Goal: Task Accomplishment & Management: Use online tool/utility

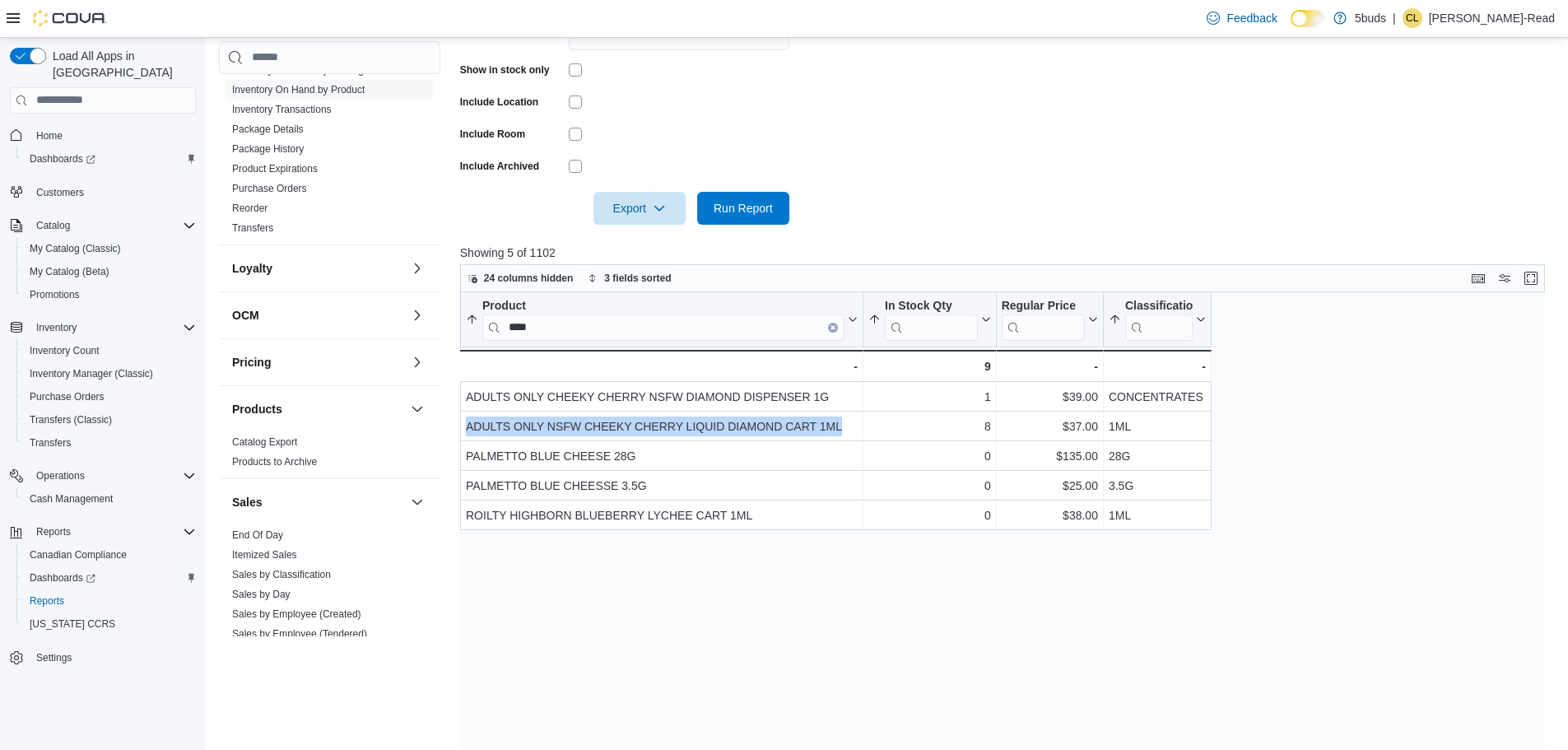
scroll to position [189, 0]
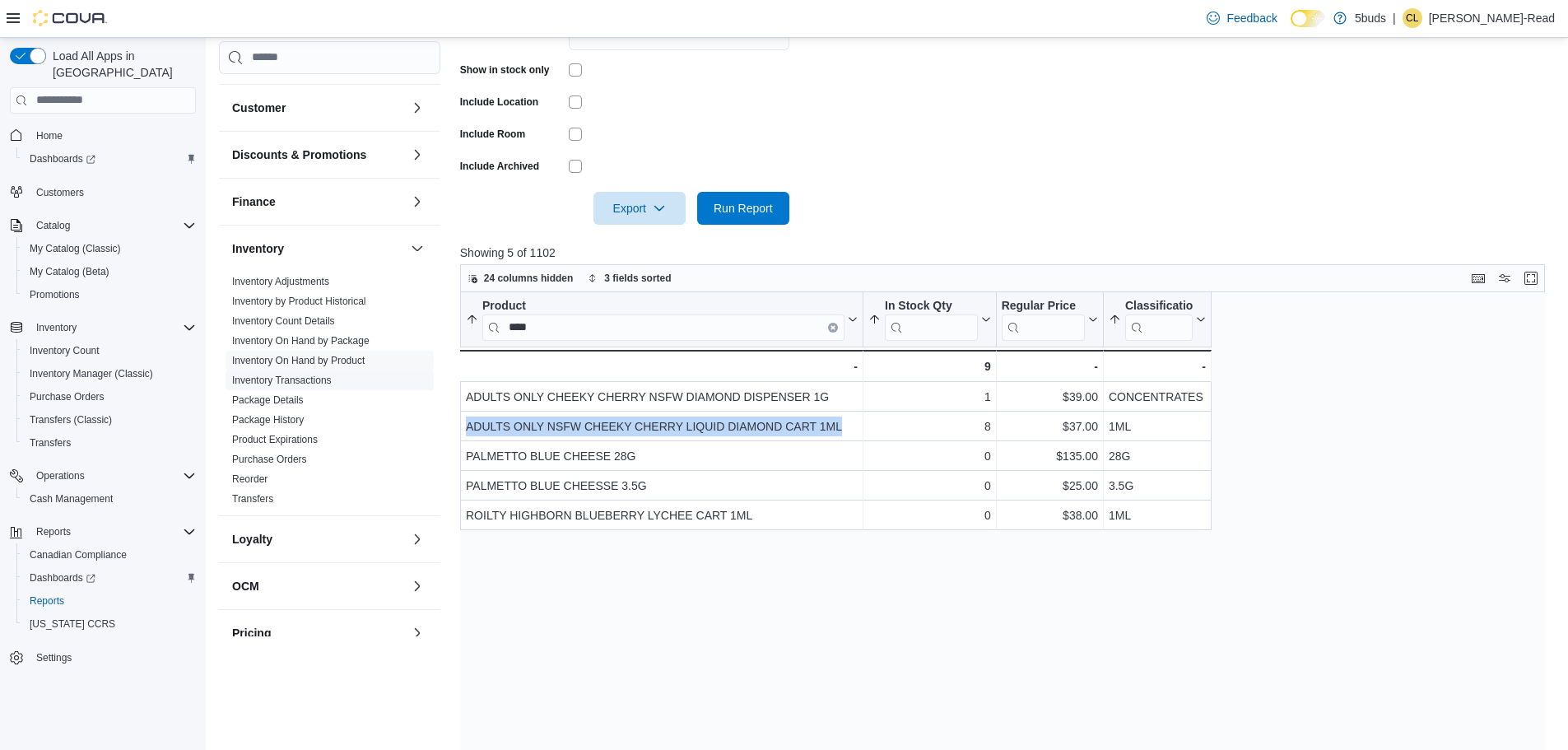
click at [296, 374] on link "Inventory Transactions" at bounding box center [282, 380] width 100 height 12
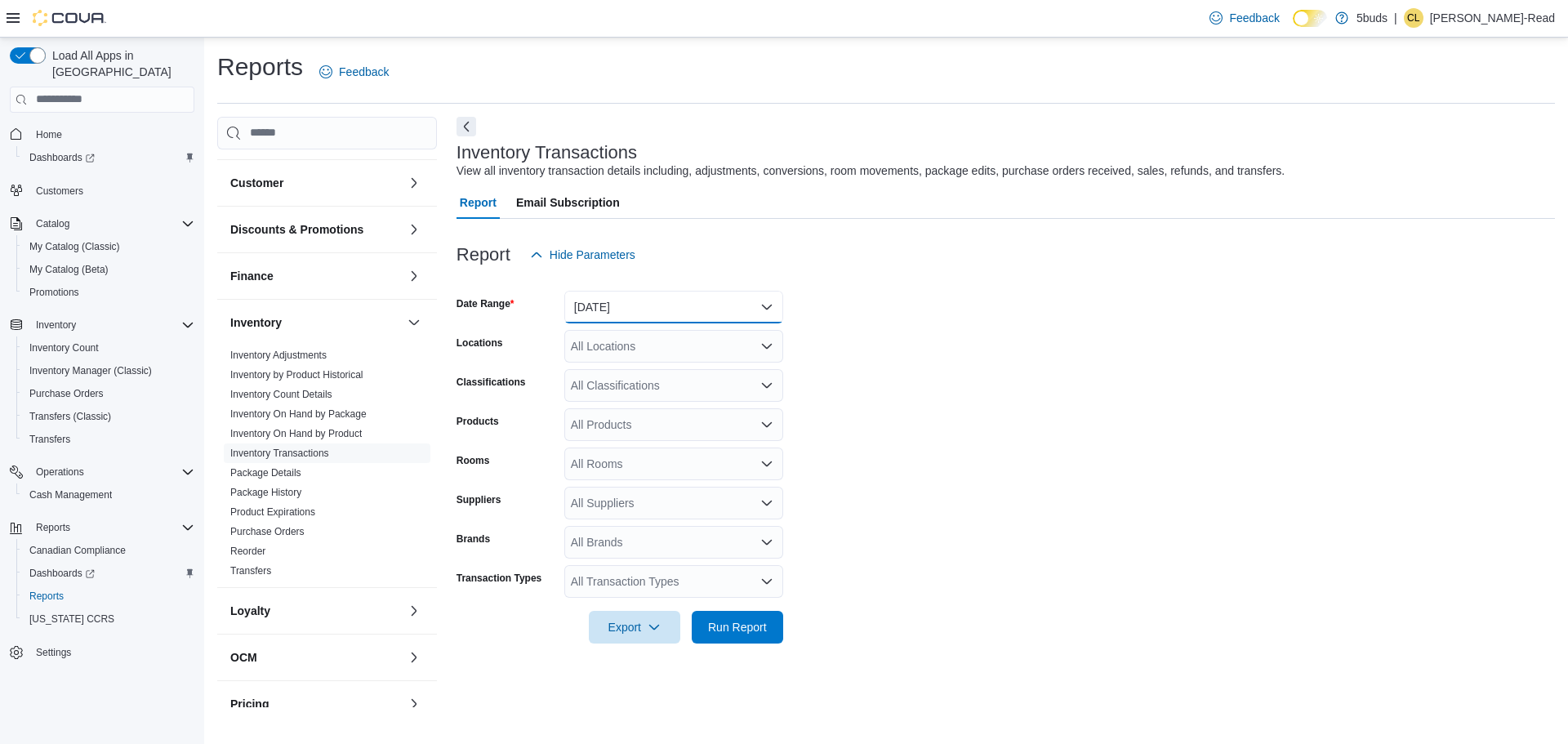
click at [682, 300] on button "[DATE]" at bounding box center [673, 306] width 218 height 32
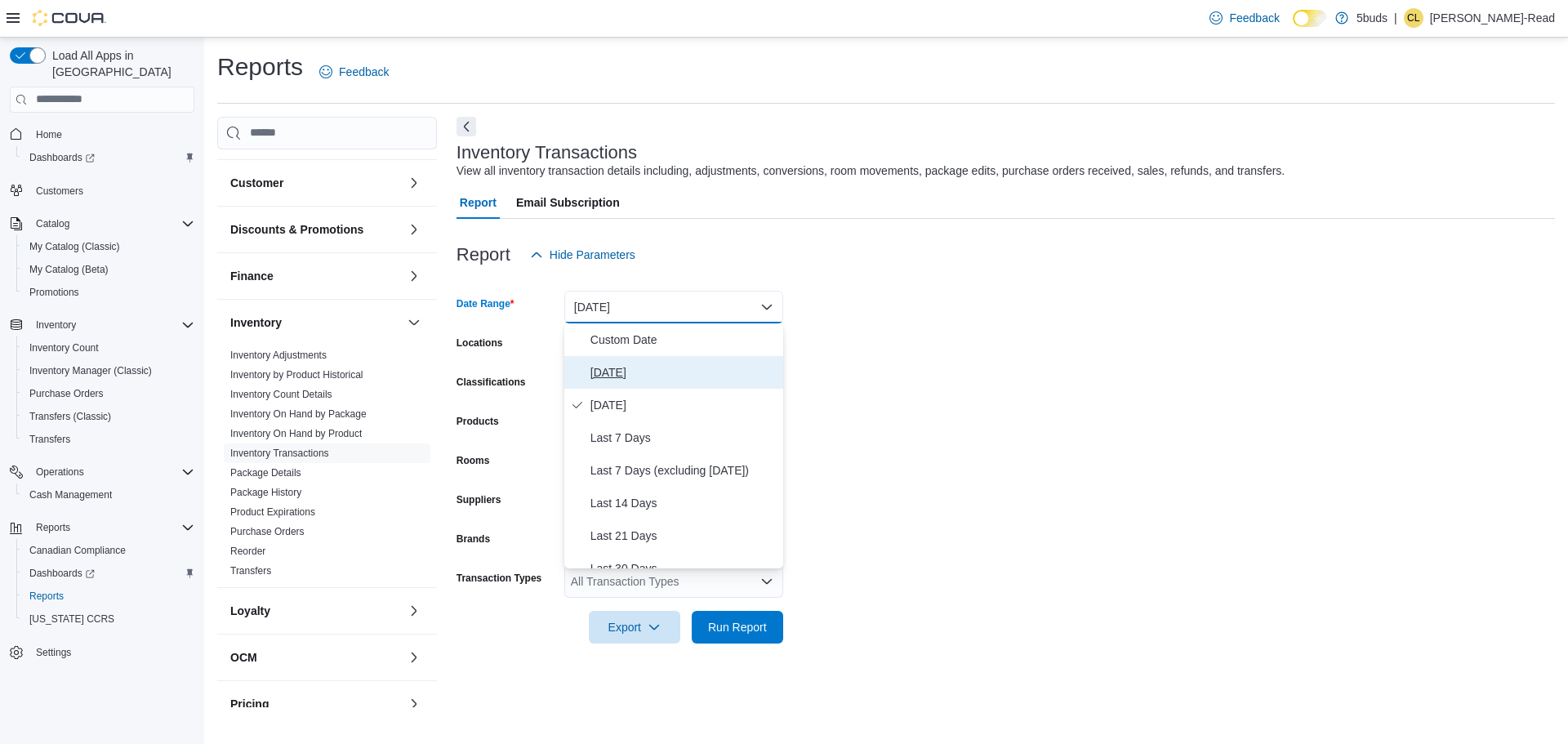
click at [662, 374] on span "[DATE]" at bounding box center [683, 372] width 186 height 20
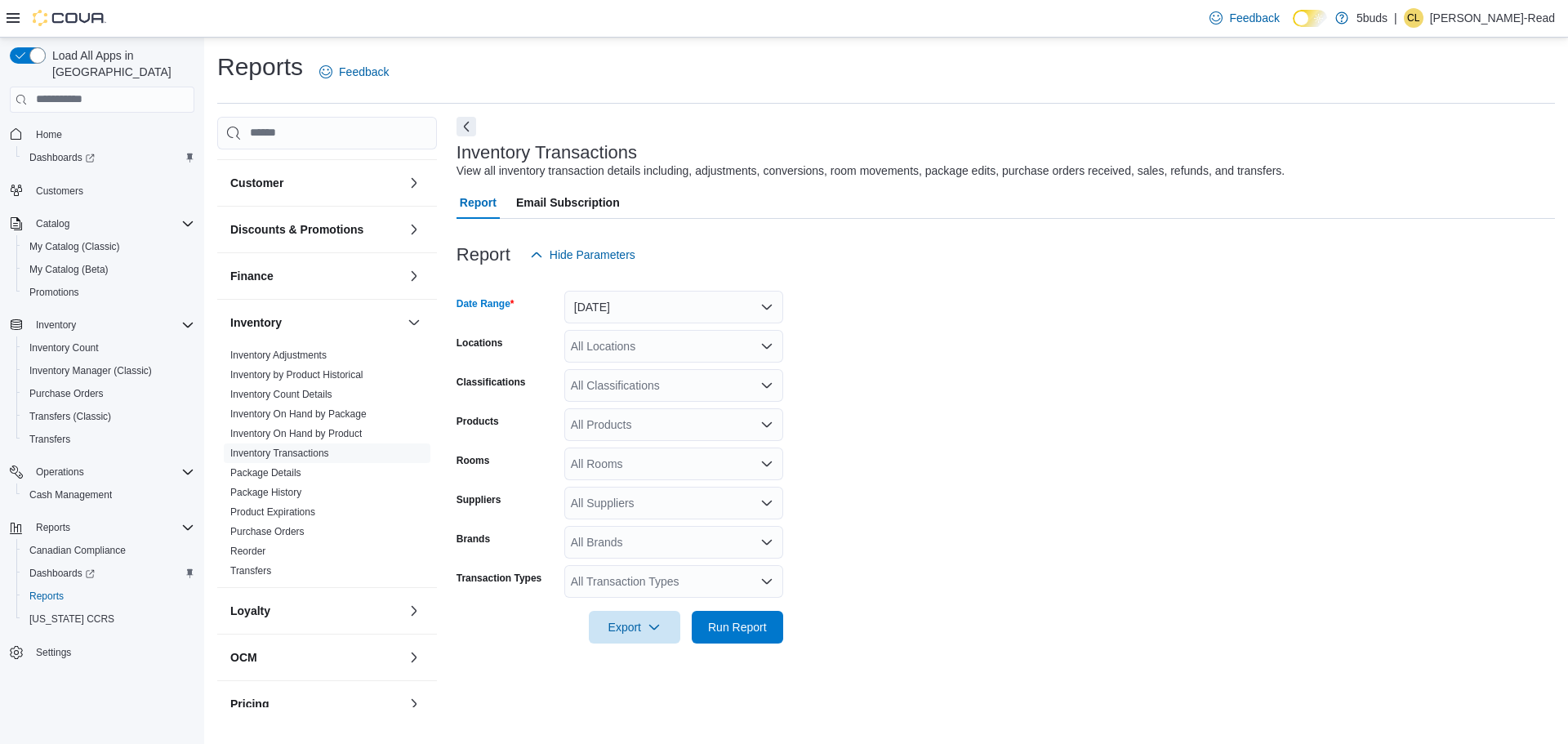
click at [664, 350] on div "All Locations" at bounding box center [673, 346] width 218 height 32
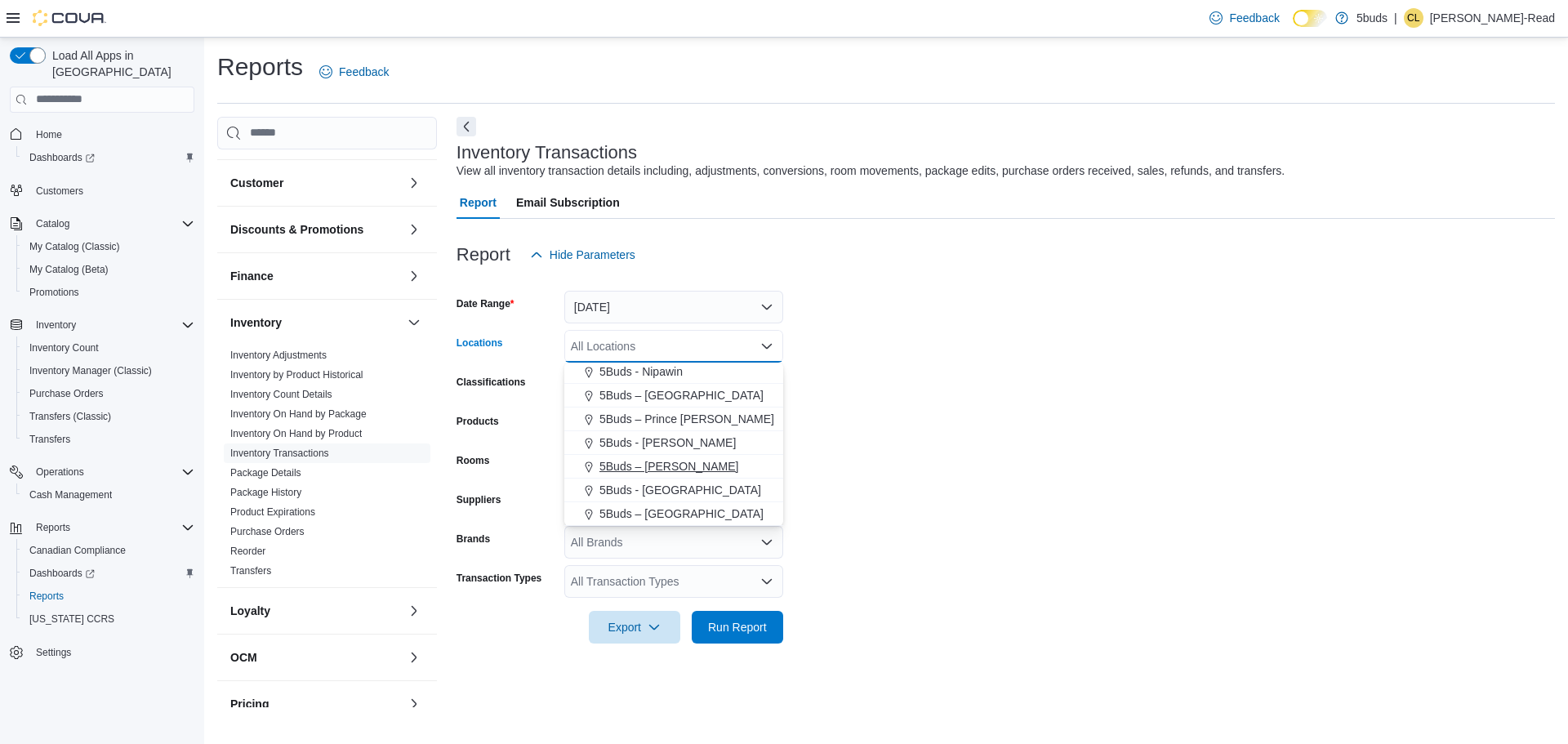
click at [673, 461] on span "5Buds – [PERSON_NAME]" at bounding box center [669, 466] width 138 height 16
click at [1208, 603] on div at bounding box center [1006, 604] width 1099 height 13
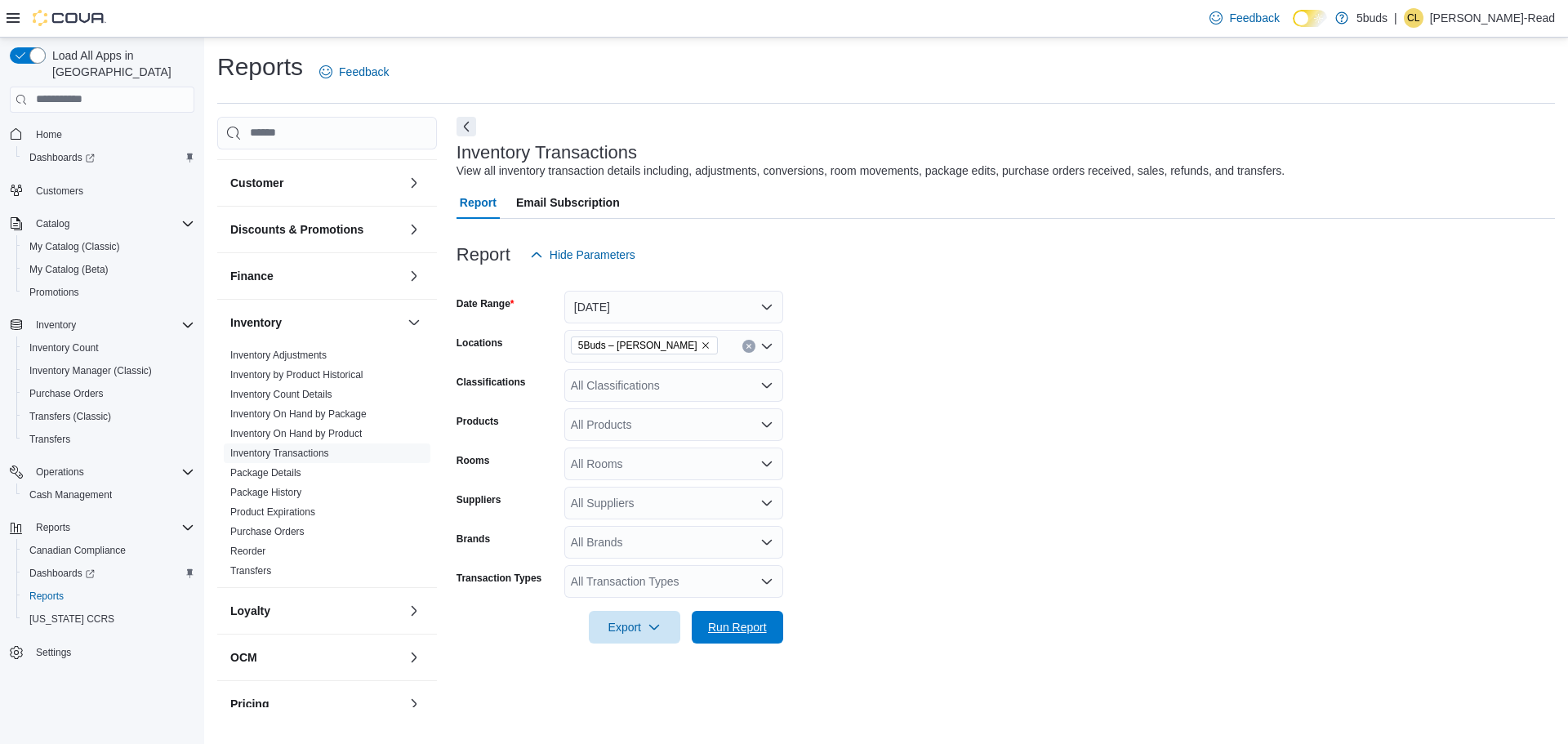
click at [770, 632] on span "Run Report" at bounding box center [737, 627] width 72 height 32
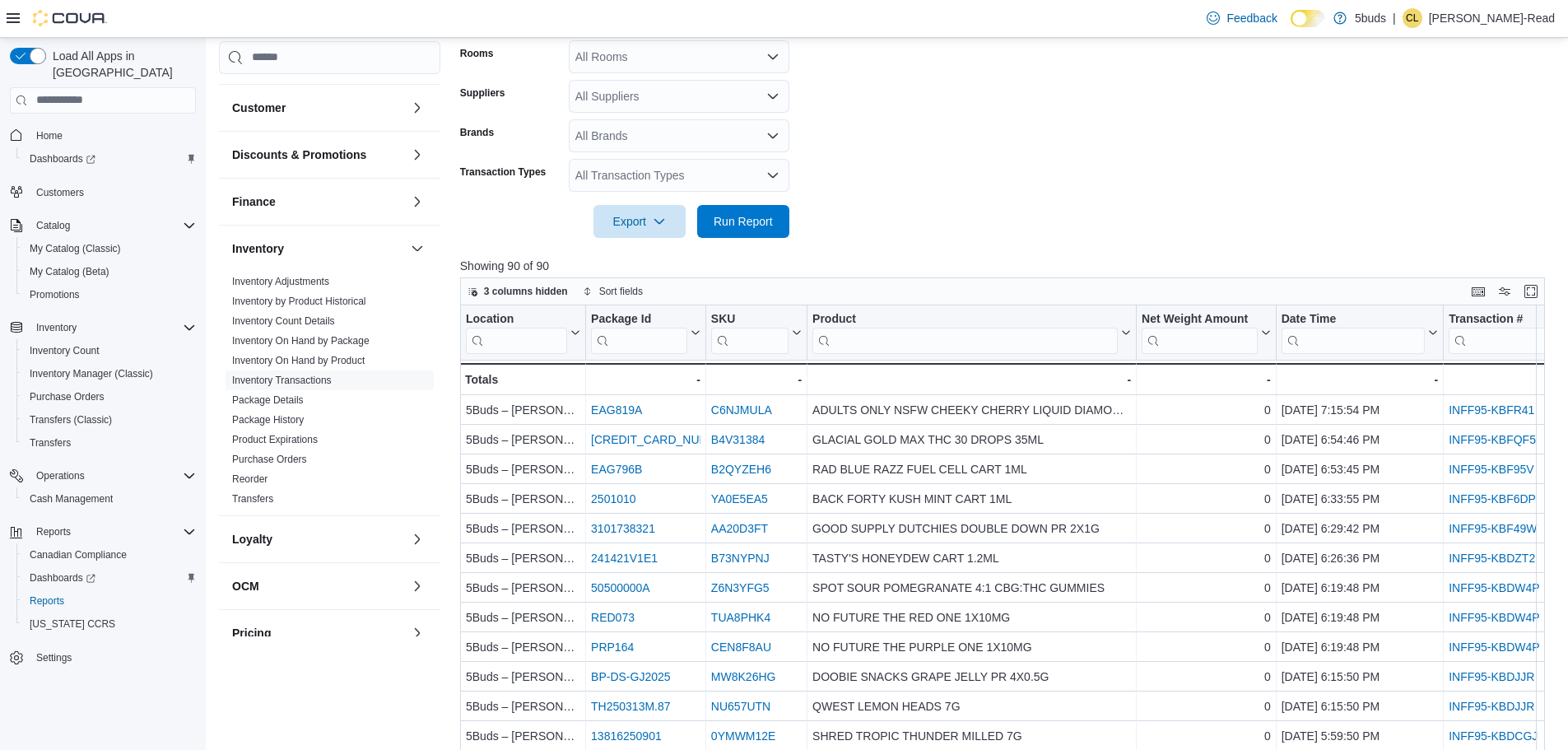
scroll to position [551, 0]
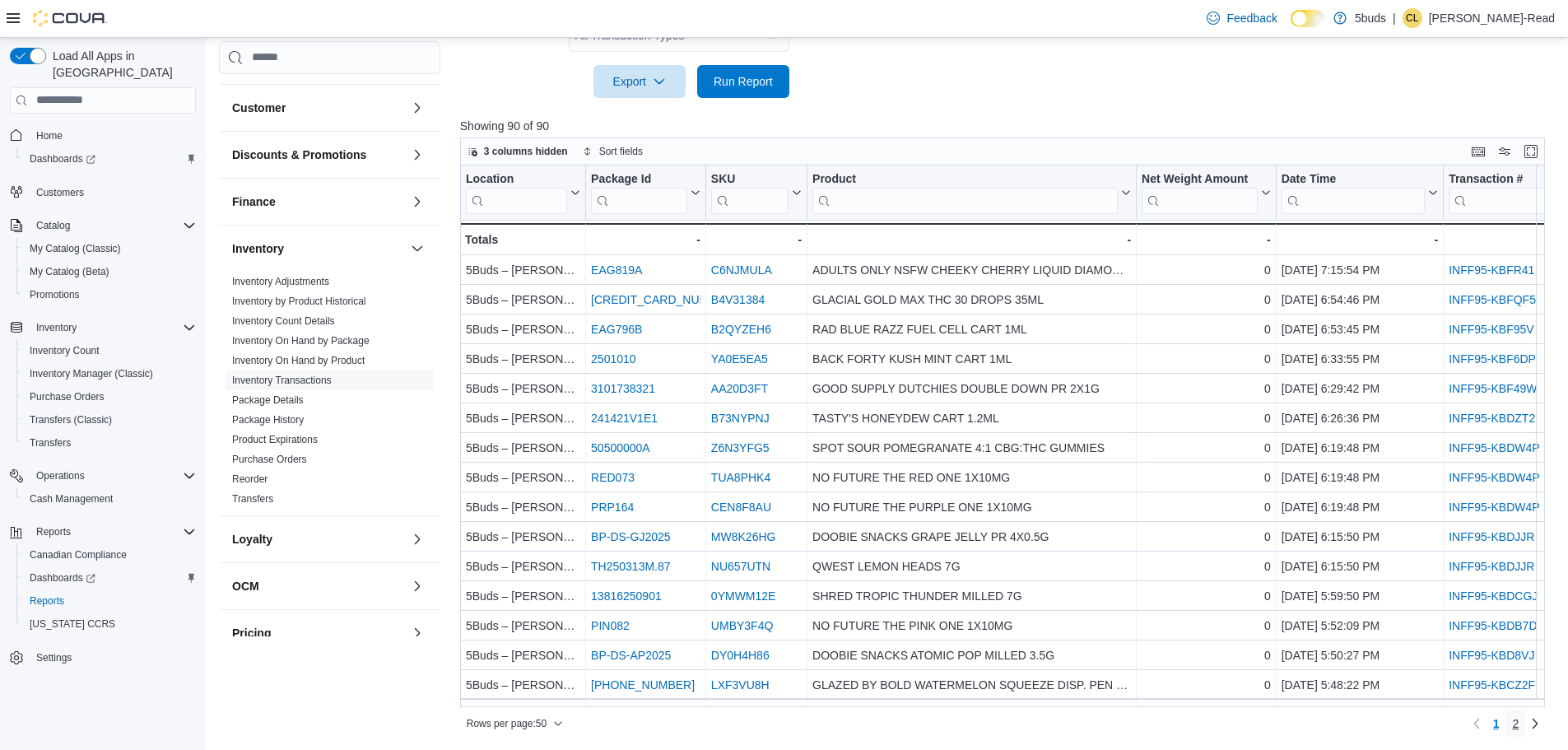
click at [1518, 726] on span "2" at bounding box center [1515, 724] width 6 height 16
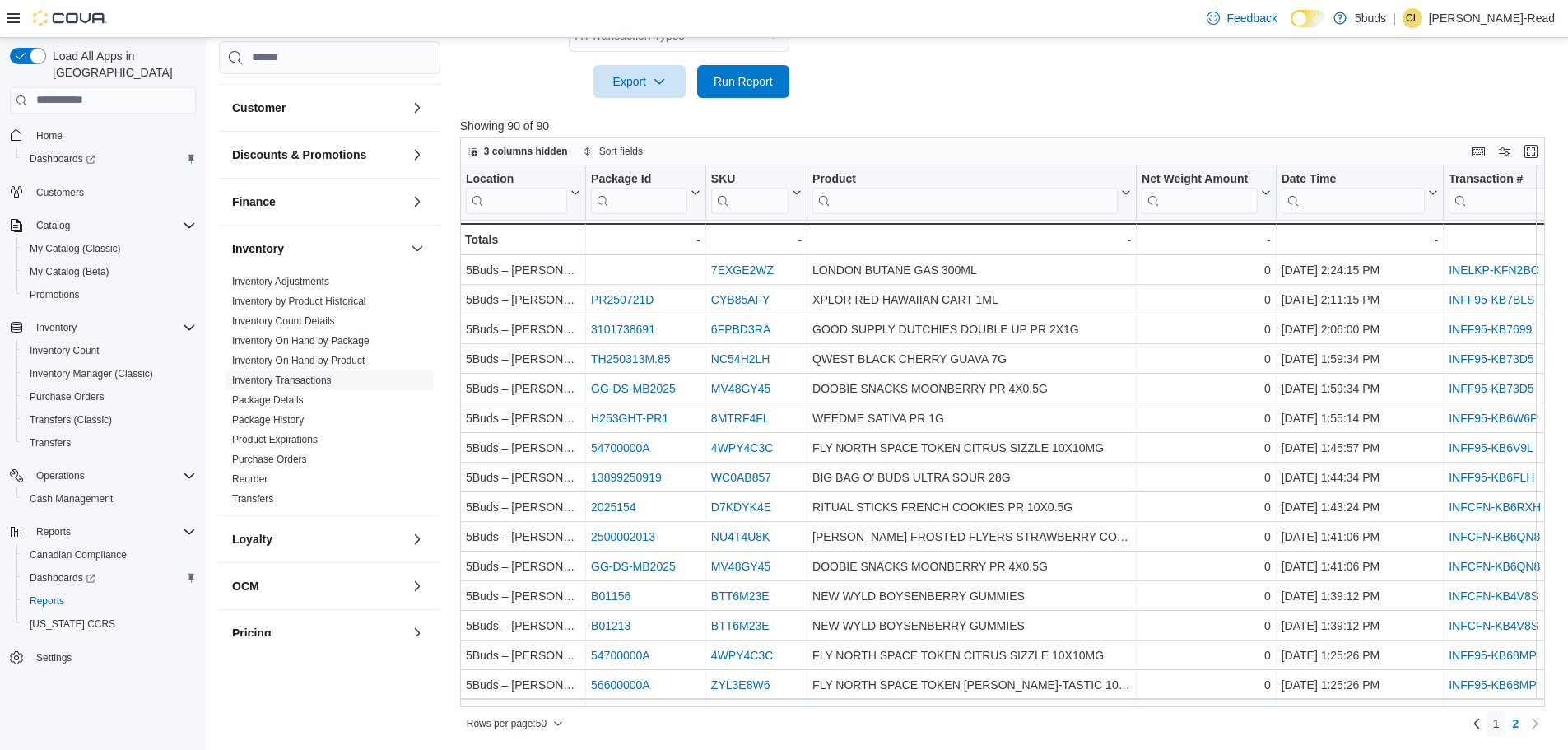
click at [1499, 726] on span "1" at bounding box center [1496, 724] width 6 height 16
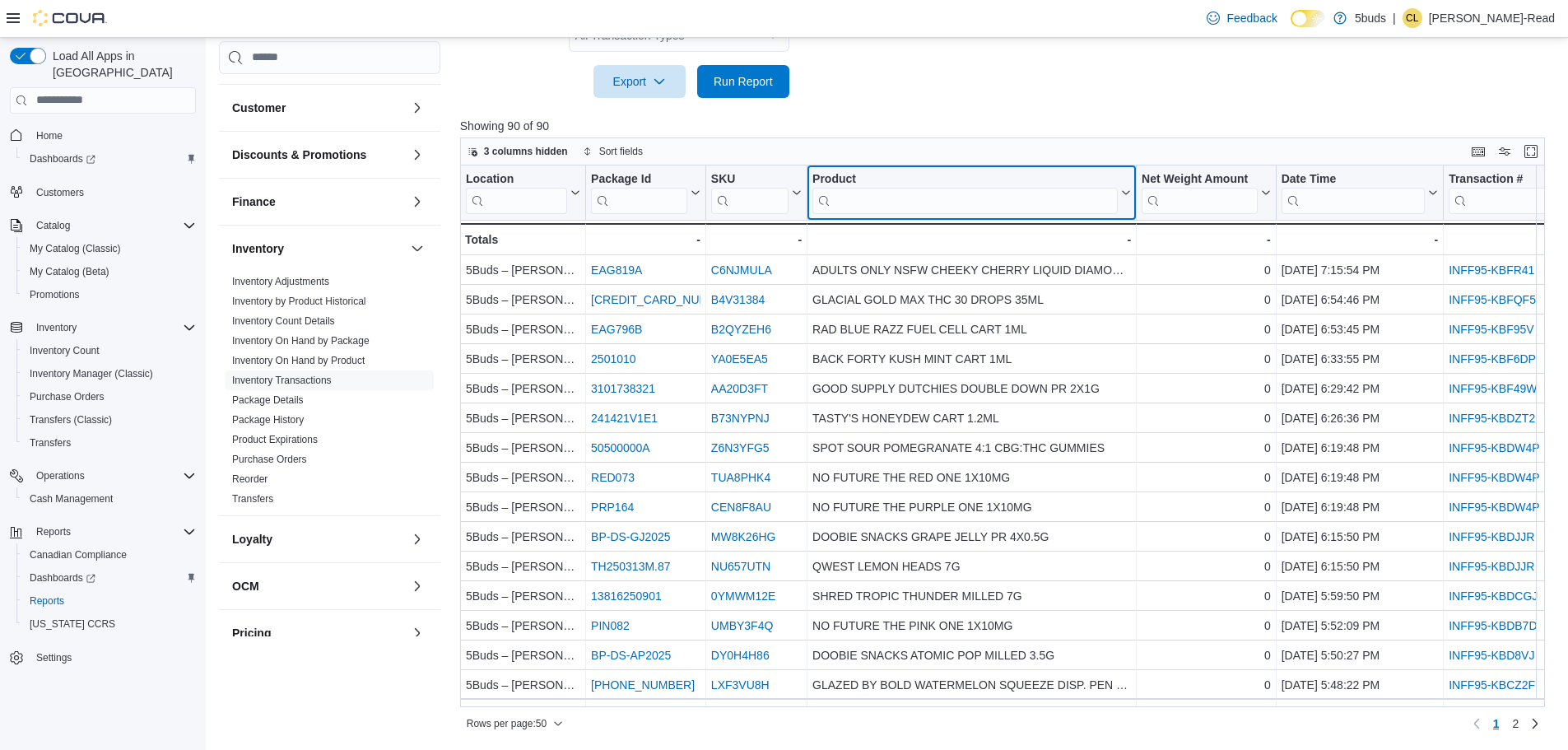
click at [907, 196] on input "search" at bounding box center [965, 199] width 305 height 26
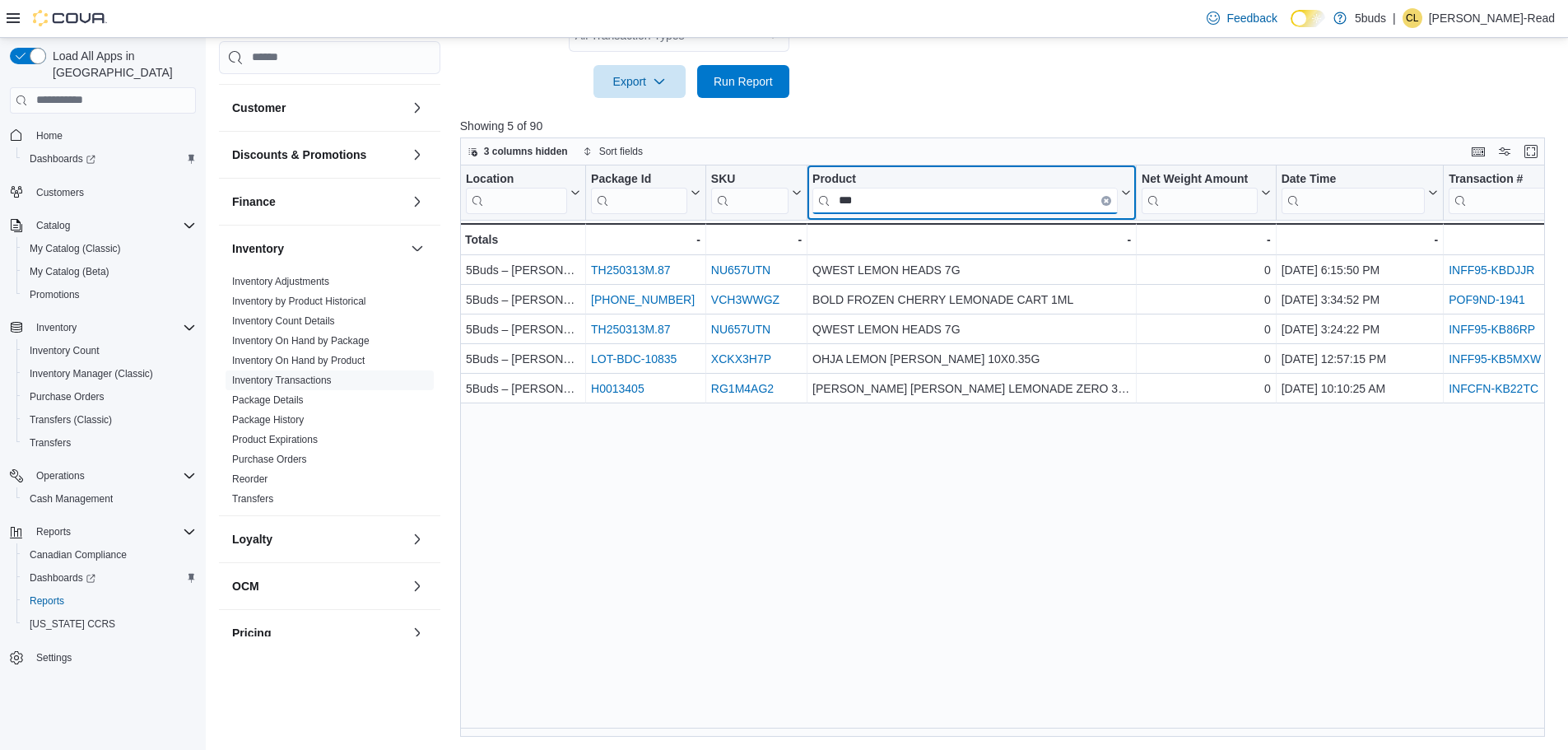
type input "***"
click at [1016, 504] on div "Location Click to view column header actions Package Id Click to view column he…" at bounding box center [1008, 451] width 1096 height 572
